Goal: Transaction & Acquisition: Obtain resource

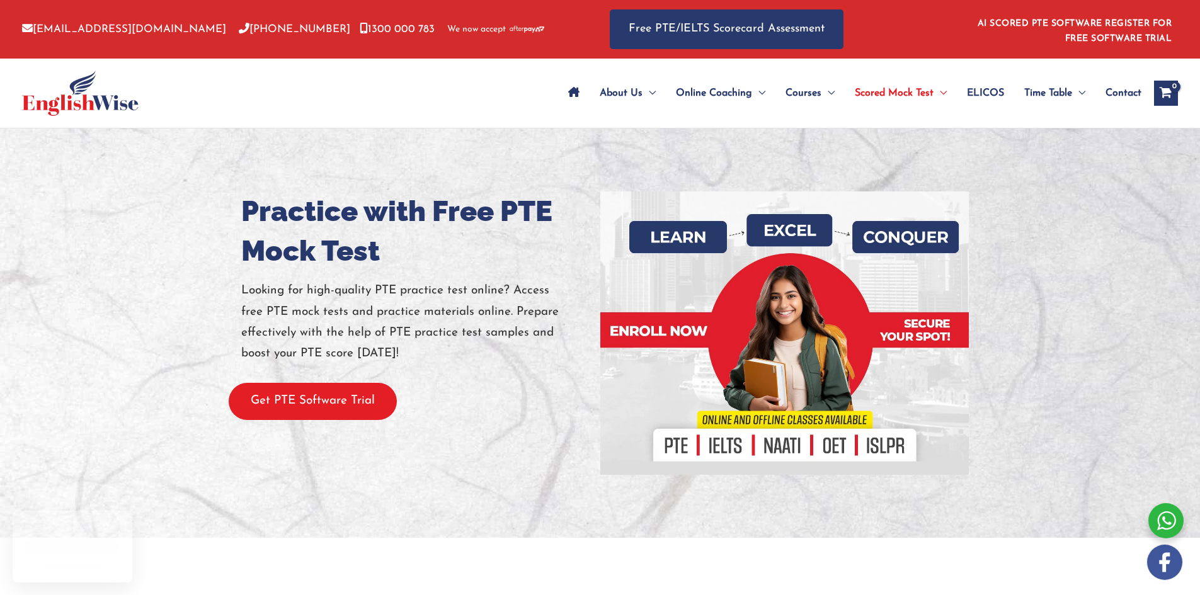
click at [285, 409] on button "Get PTE Software Trial" at bounding box center [313, 401] width 168 height 37
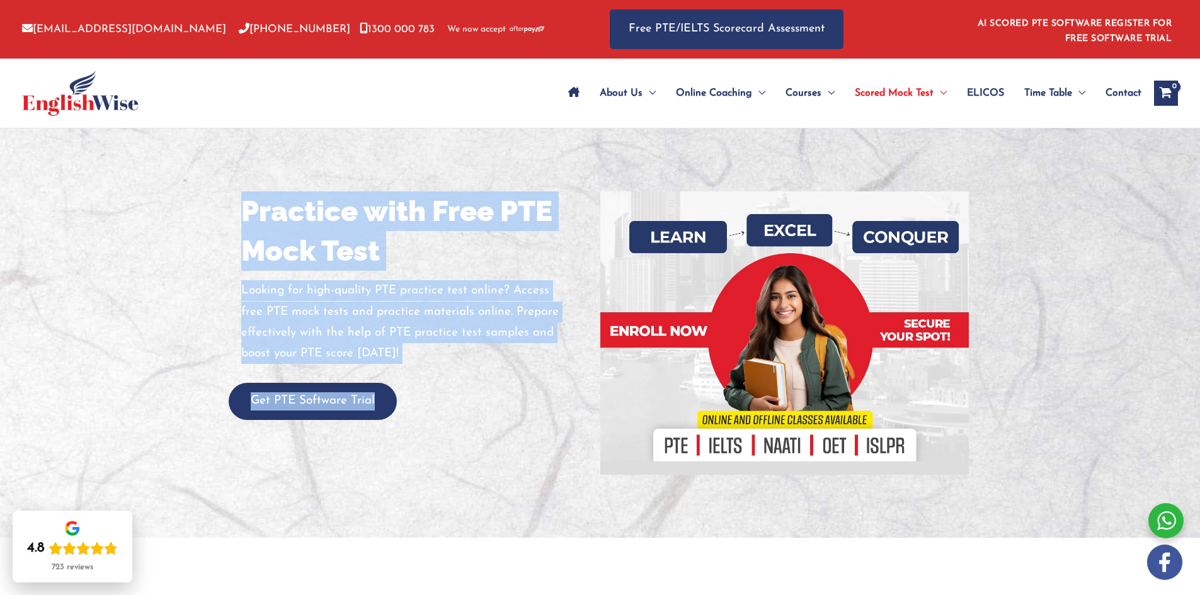
click at [222, 398] on div "Practice with Free PTE Mock Test Looking for high-quality PTE practice test onl…" at bounding box center [600, 332] width 756 height 409
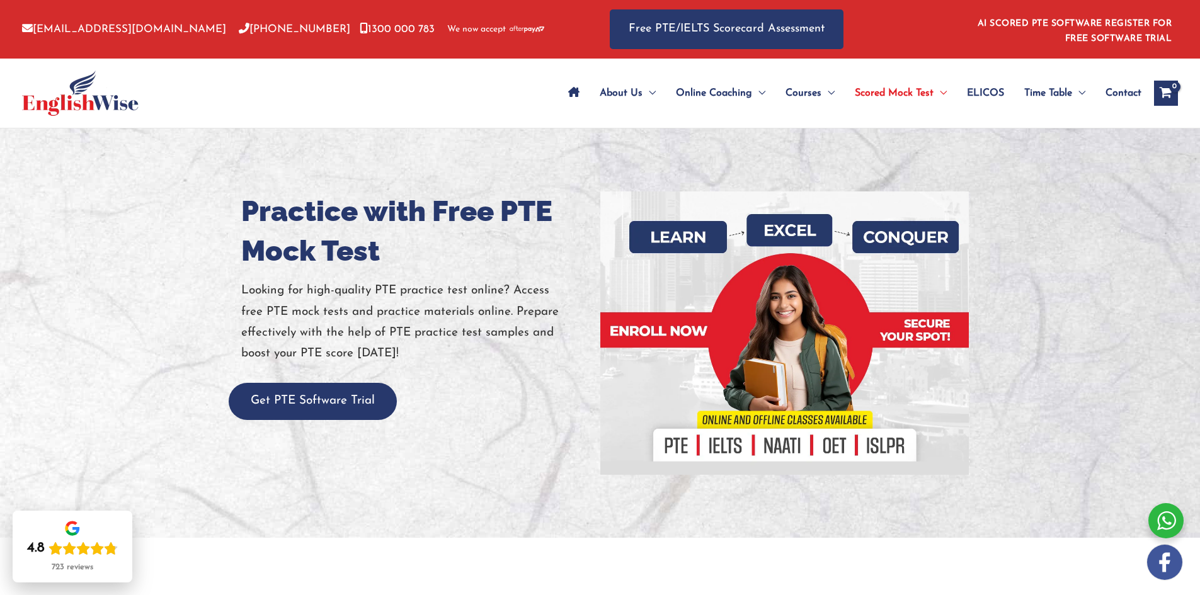
click at [471, 421] on div "Practice with Free PTE Mock Test Looking for high-quality PTE practice test onl…" at bounding box center [600, 332] width 737 height 283
drag, startPoint x: 373, startPoint y: 410, endPoint x: 230, endPoint y: 400, distance: 143.3
click at [232, 400] on div "Practice with Free PTE Mock Test Looking for high-quality PTE practice test onl…" at bounding box center [600, 332] width 737 height 283
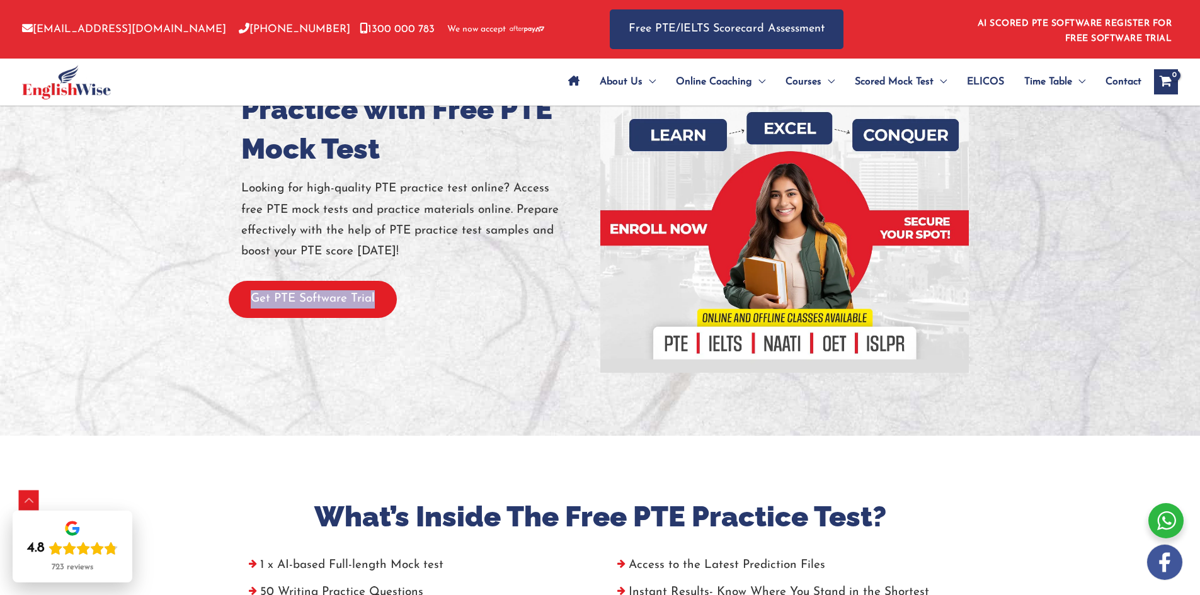
scroll to position [315, 0]
